Goal: Check status: Check status

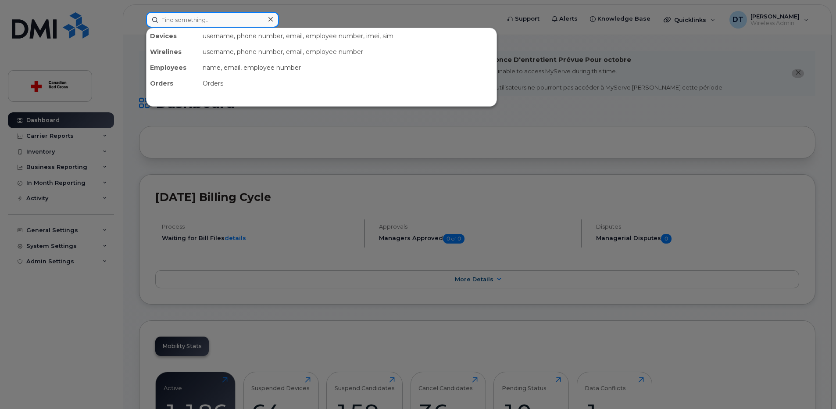
click at [228, 20] on input at bounding box center [212, 20] width 133 height 16
paste input "604 345 1583"
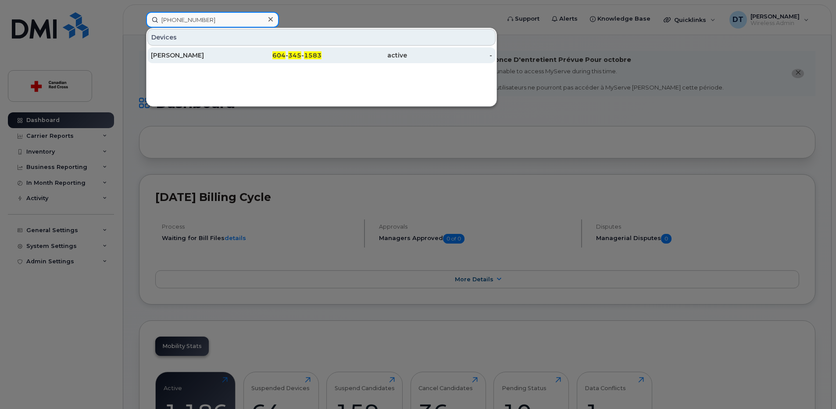
type input "604 345 1583"
click at [224, 55] on div "[PERSON_NAME]" at bounding box center [194, 55] width 86 height 9
